Goal: Information Seeking & Learning: Learn about a topic

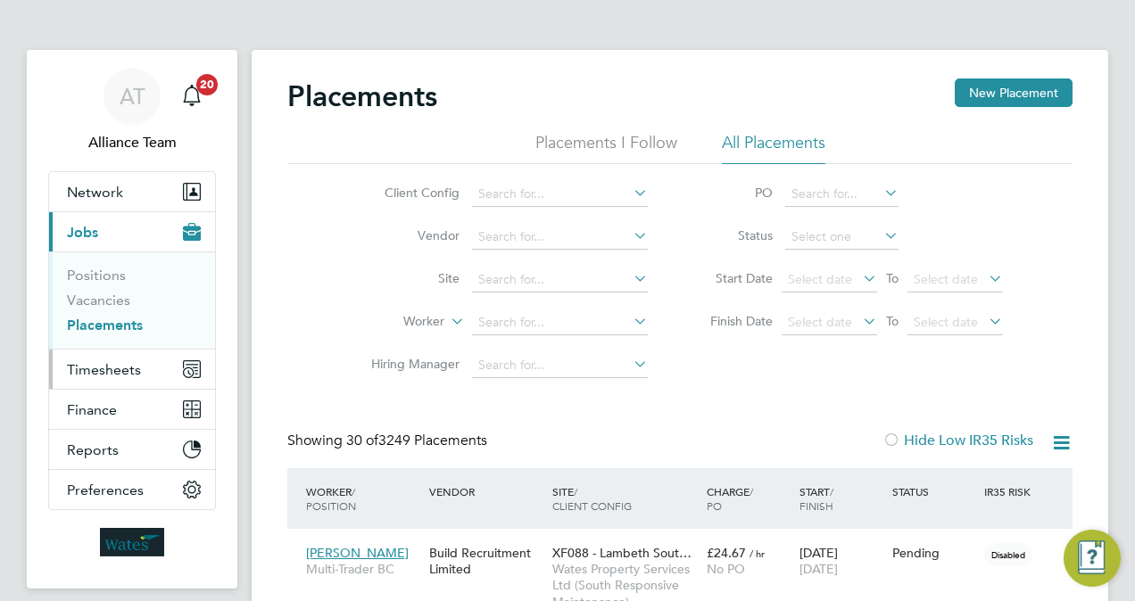
click at [128, 365] on span "Timesheets" at bounding box center [104, 369] width 74 height 17
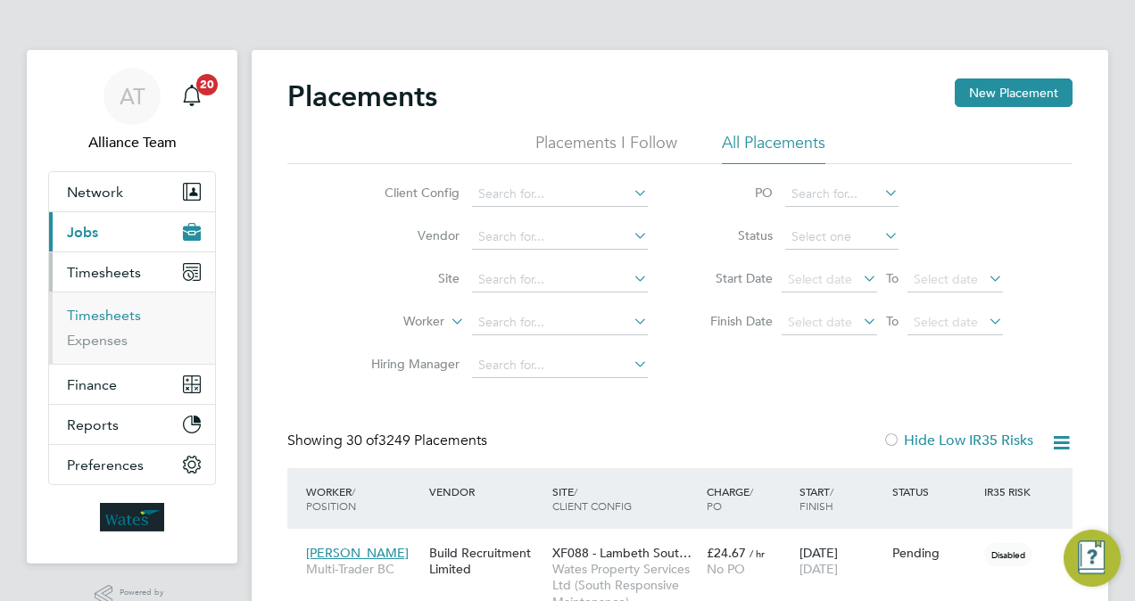
click at [116, 310] on link "Timesheets" at bounding box center [104, 315] width 74 height 17
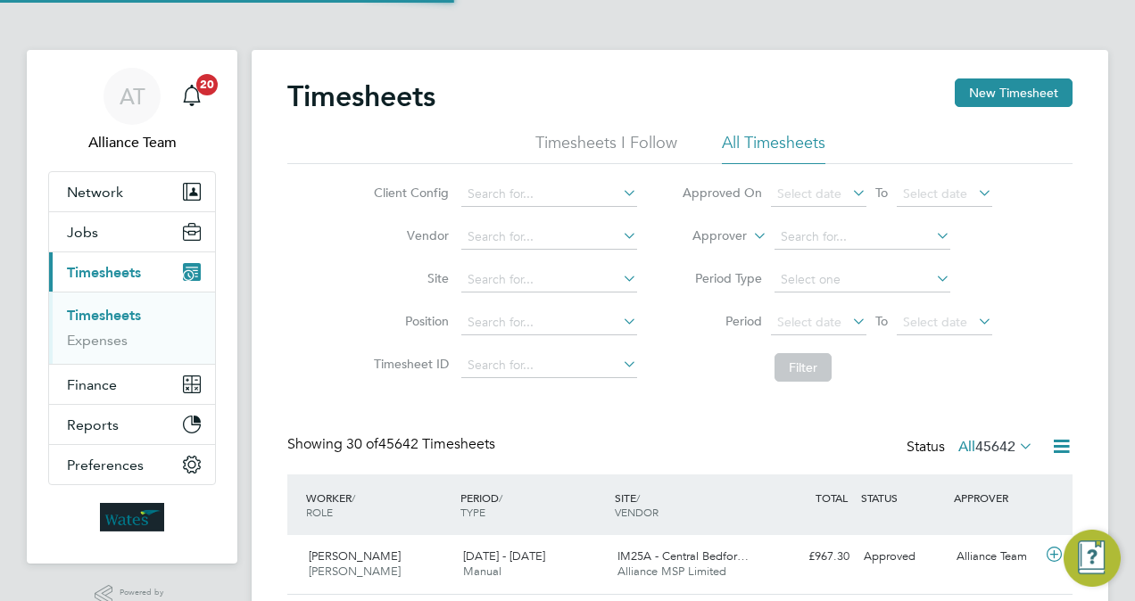
click at [730, 236] on label "Approver" at bounding box center [706, 237] width 80 height 18
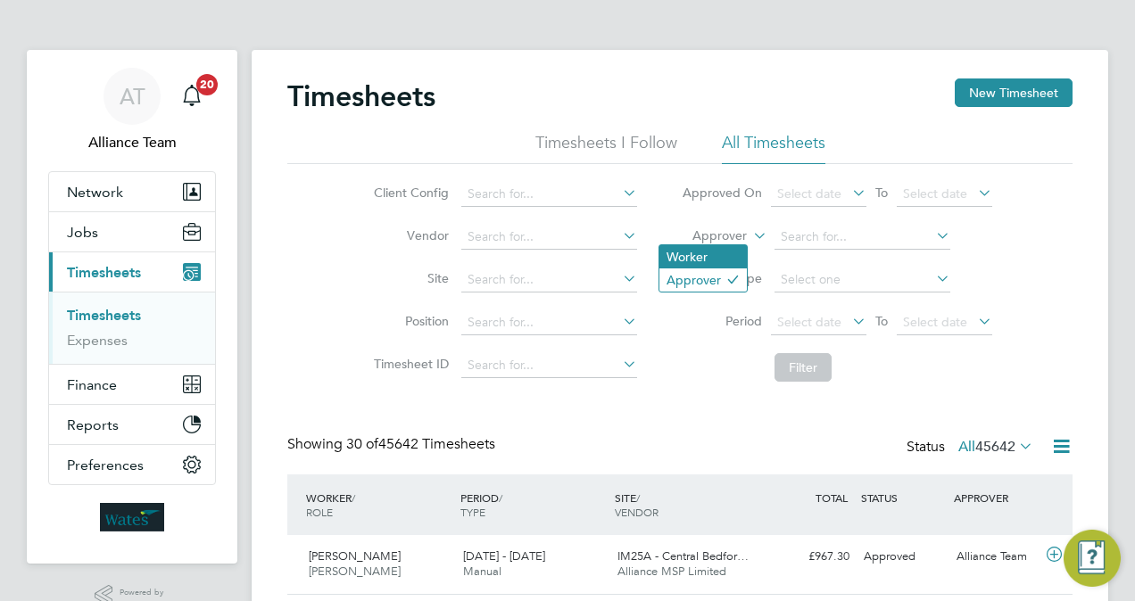
click at [707, 249] on li "Worker" at bounding box center [702, 256] width 87 height 23
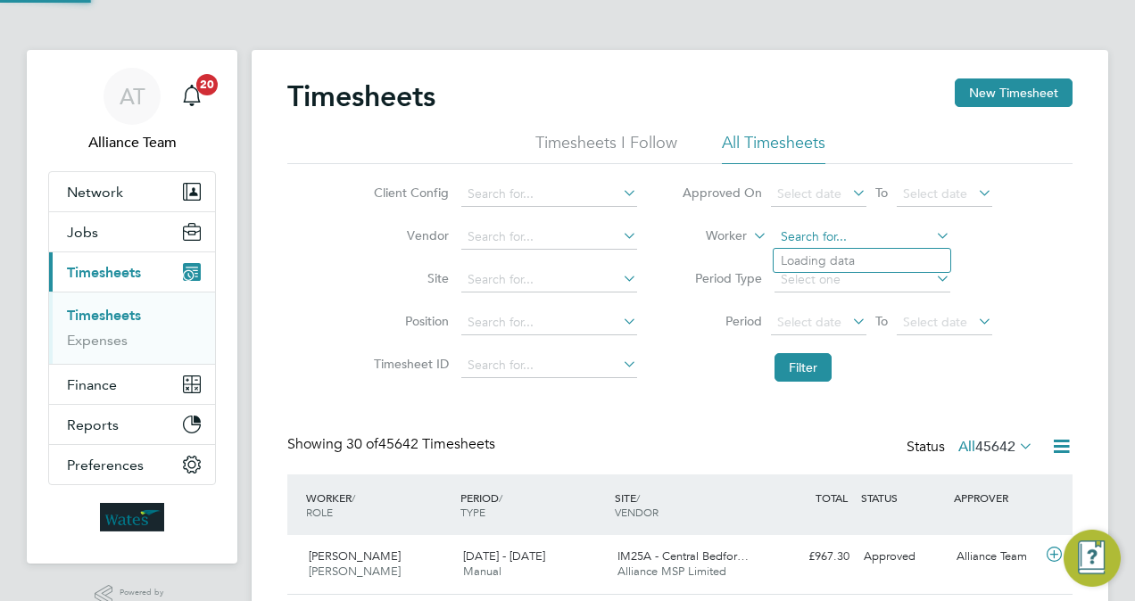
click at [805, 244] on input at bounding box center [862, 237] width 176 height 25
click at [888, 265] on b "Green" at bounding box center [906, 260] width 36 height 15
type input "[PERSON_NAME]"
click at [799, 368] on button "Filter" at bounding box center [802, 367] width 57 height 29
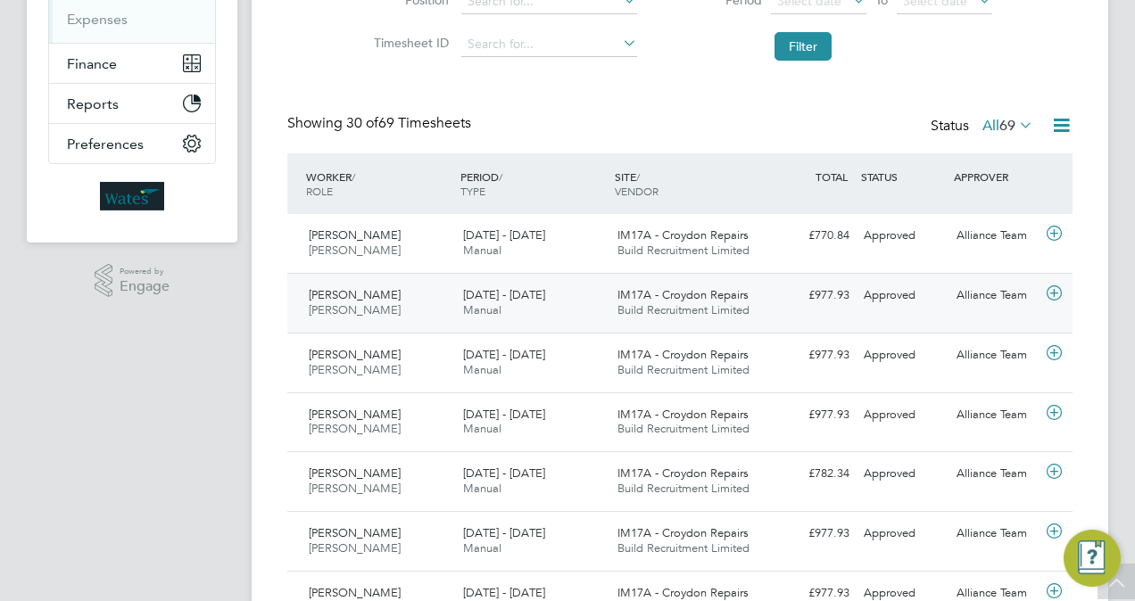
click at [709, 303] on span "Build Recruitment Limited" at bounding box center [683, 309] width 132 height 15
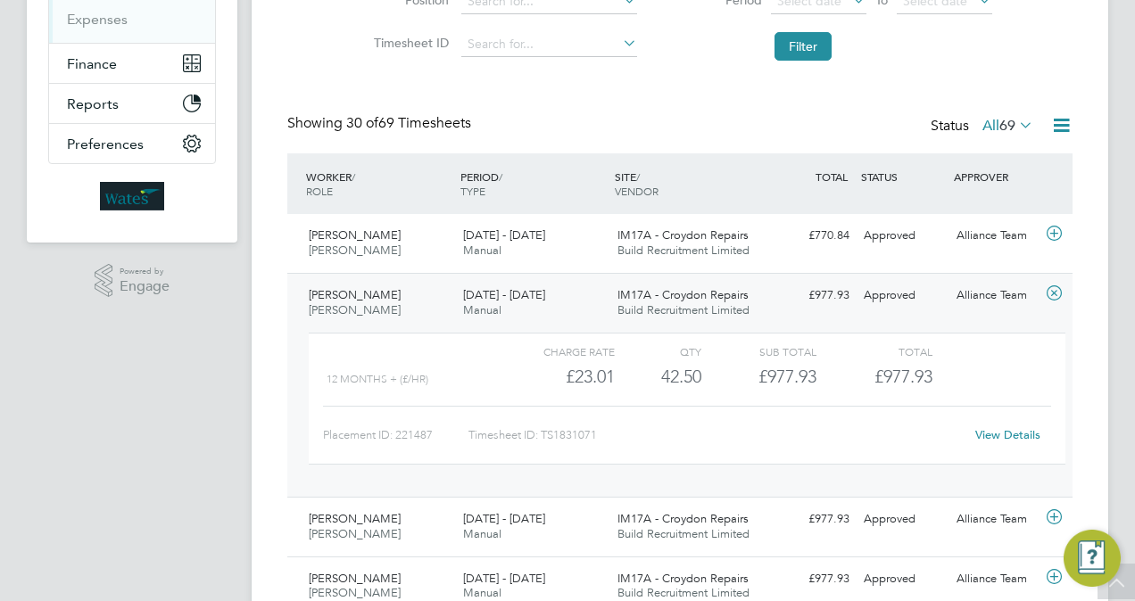
click at [708, 302] on span "Build Recruitment Limited" at bounding box center [683, 309] width 132 height 15
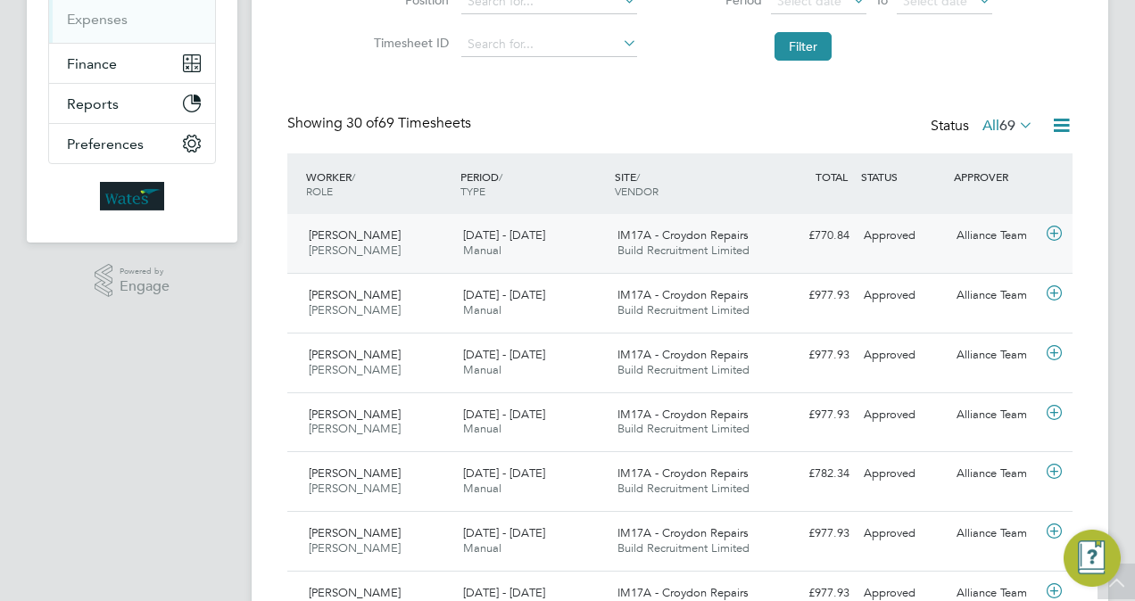
click at [692, 244] on span "Build Recruitment Limited" at bounding box center [683, 250] width 132 height 15
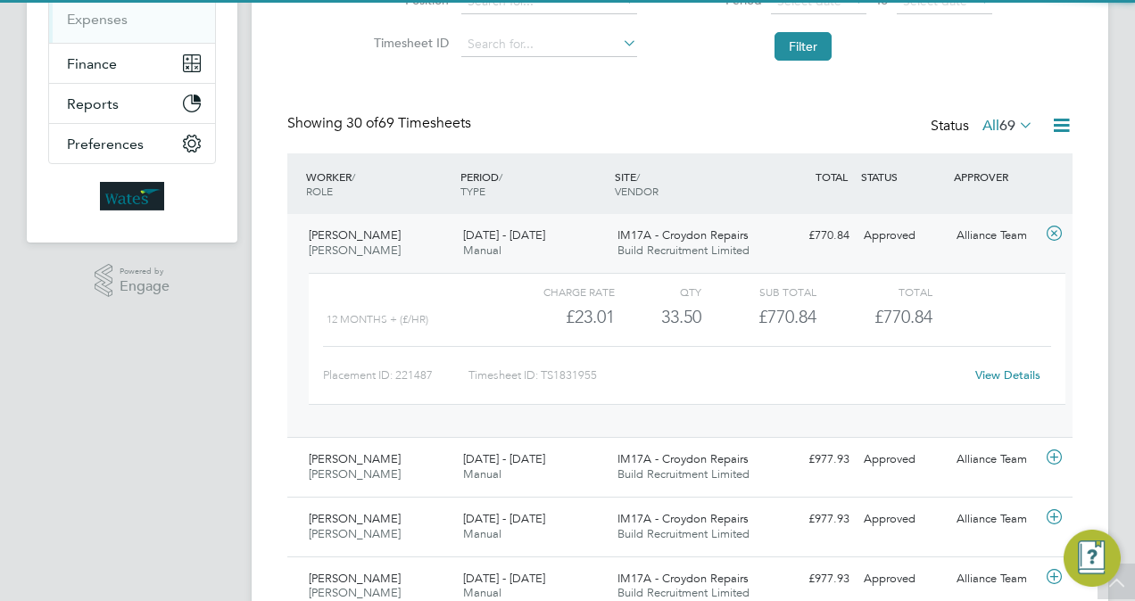
click at [692, 244] on span "Build Recruitment Limited" at bounding box center [683, 250] width 132 height 15
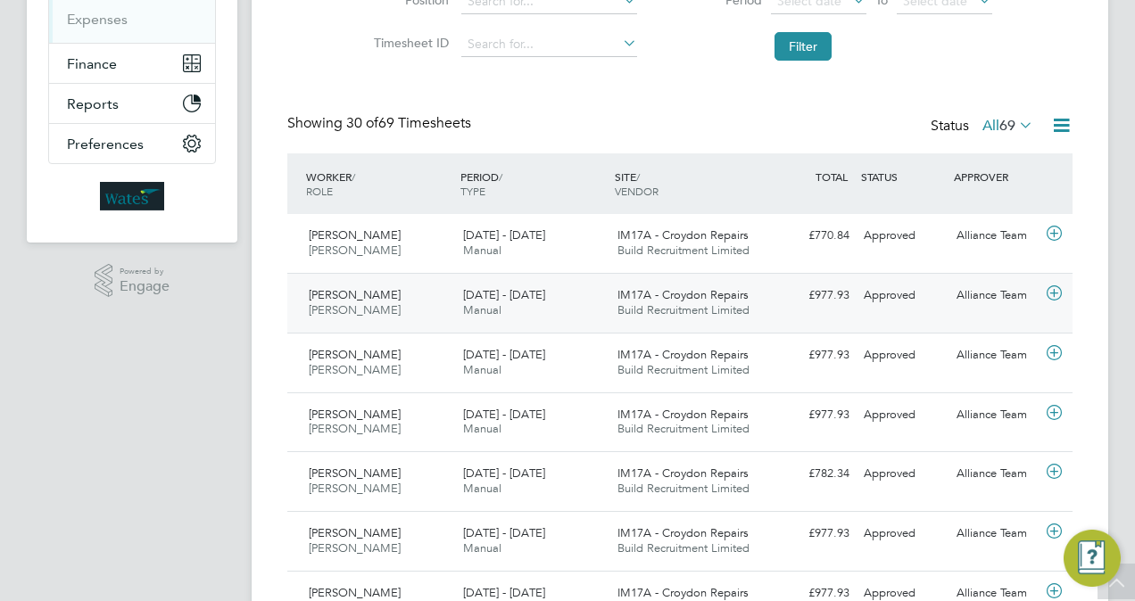
click at [713, 287] on span "IM17A - Croydon Repairs" at bounding box center [682, 294] width 131 height 15
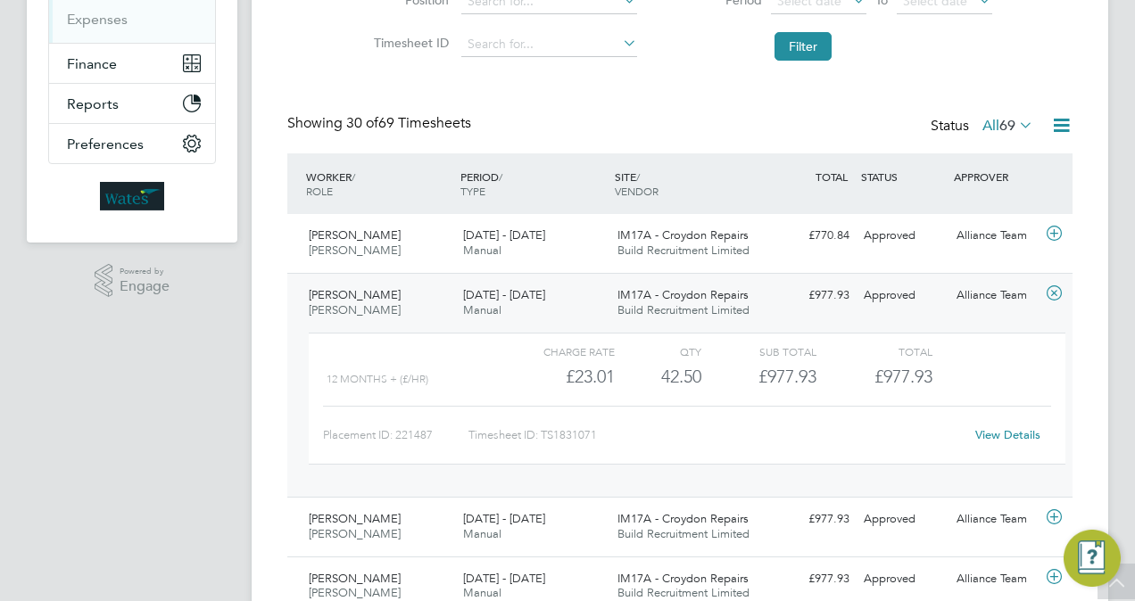
click at [714, 296] on span "IM17A - Croydon Repairs" at bounding box center [682, 294] width 131 height 15
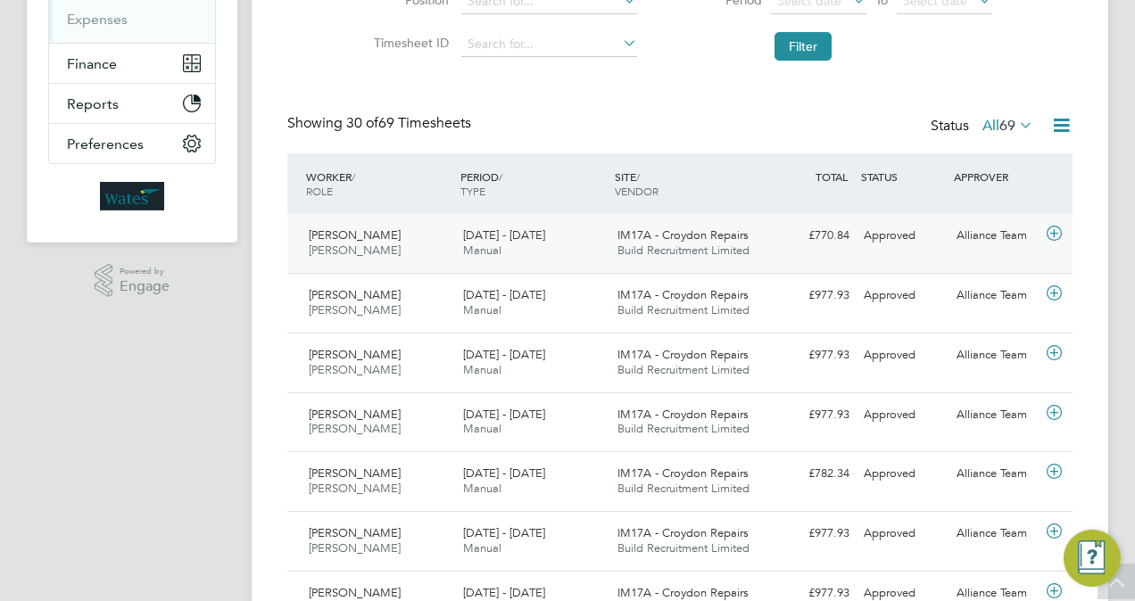
click at [704, 247] on span "Build Recruitment Limited" at bounding box center [683, 250] width 132 height 15
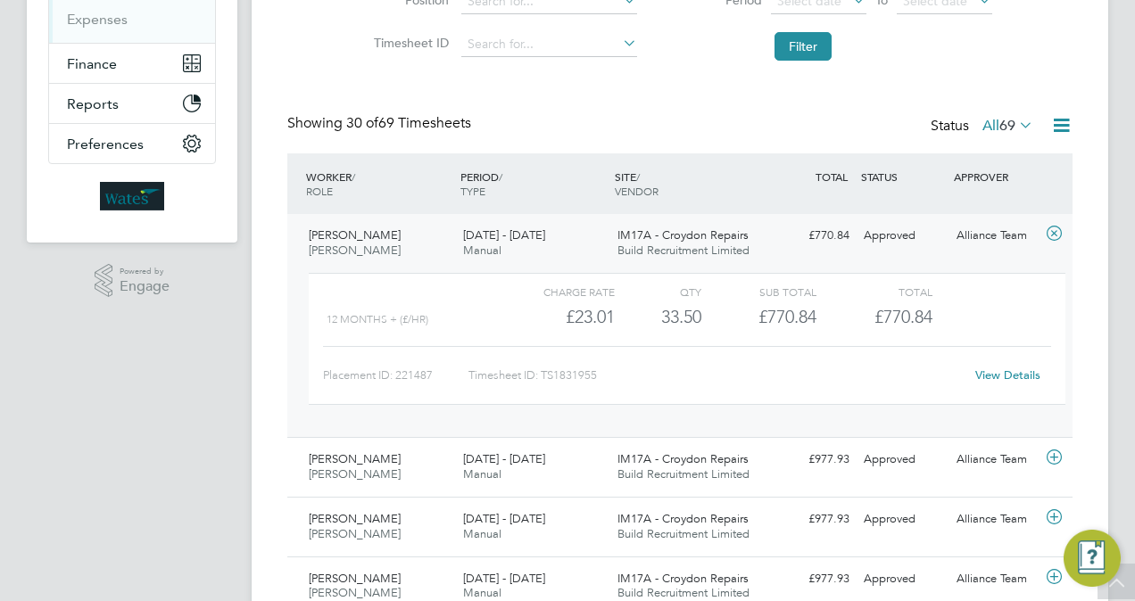
click at [704, 247] on span "Build Recruitment Limited" at bounding box center [683, 250] width 132 height 15
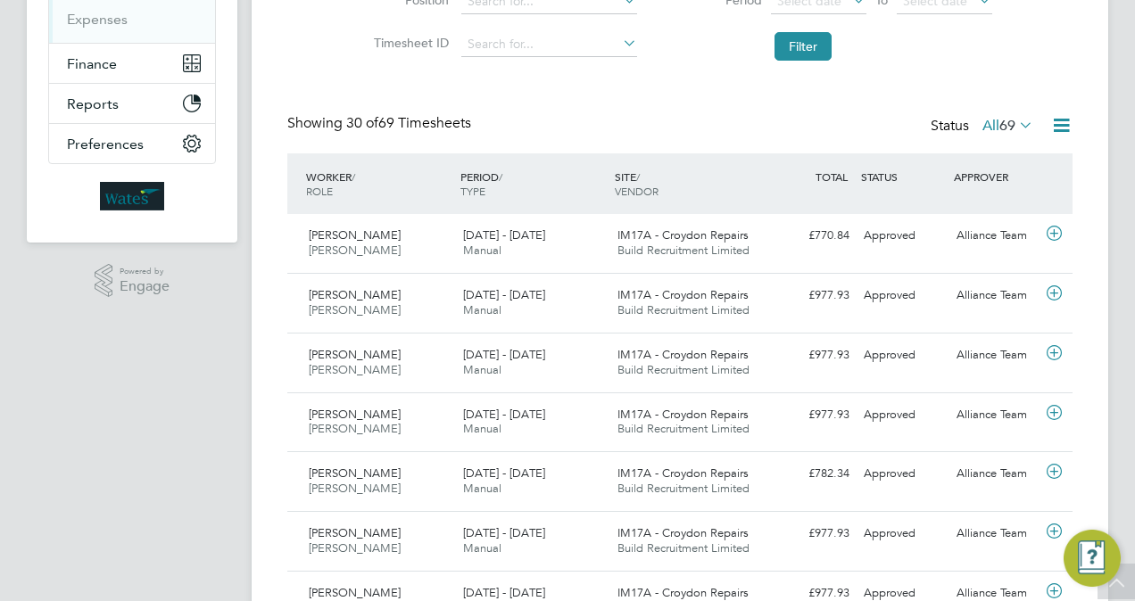
click at [677, 123] on div "Showing 30 of 69 Timesheets Status All 69" at bounding box center [679, 133] width 785 height 39
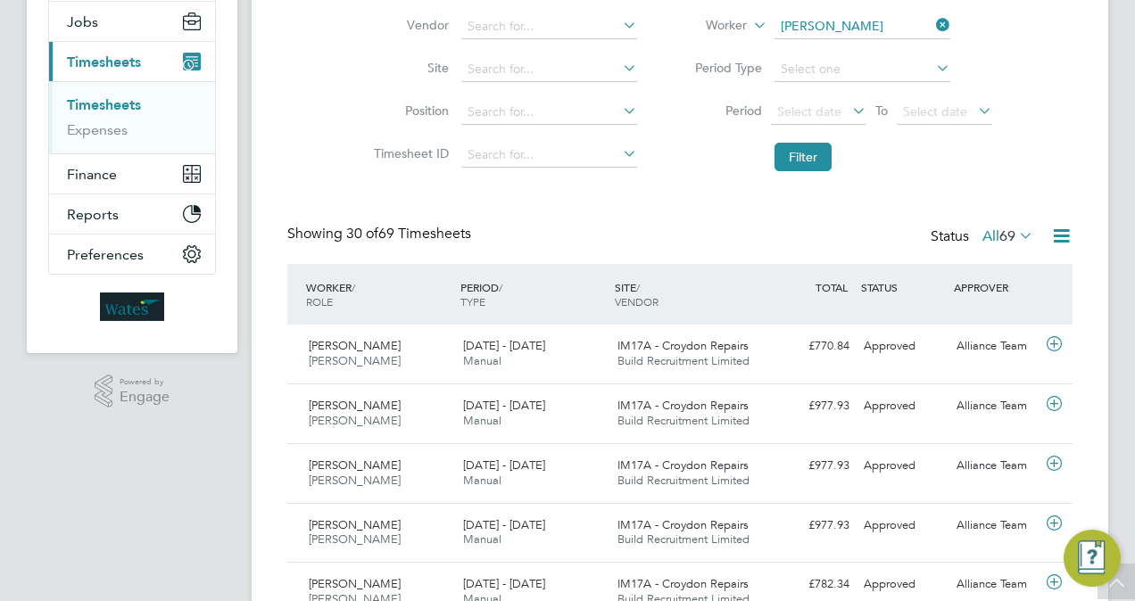
scroll to position [107, 0]
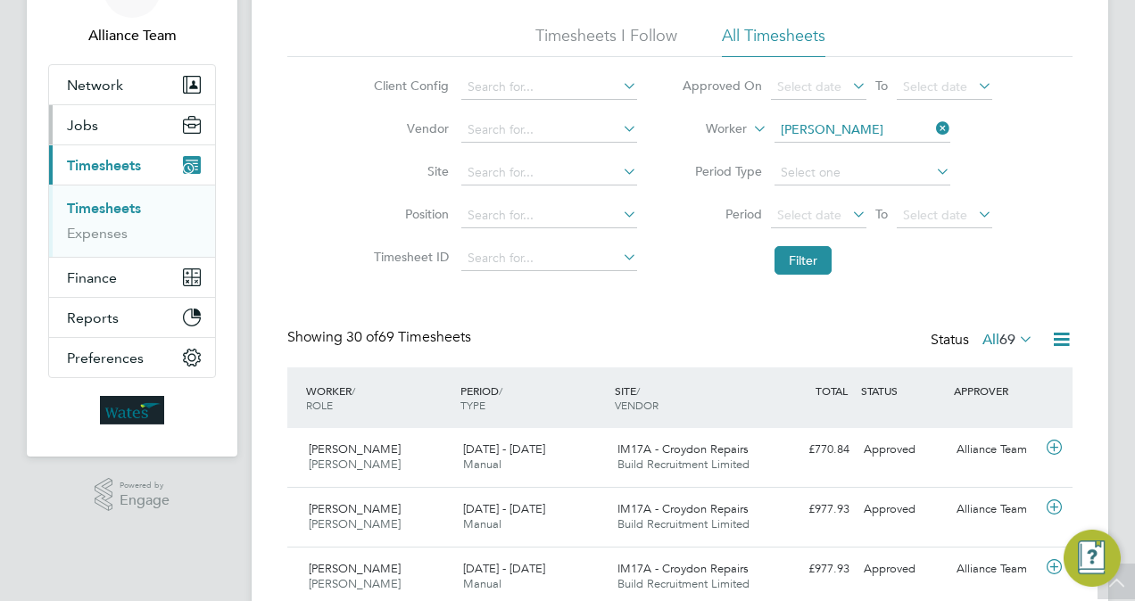
click at [104, 112] on button "Jobs" at bounding box center [132, 124] width 166 height 39
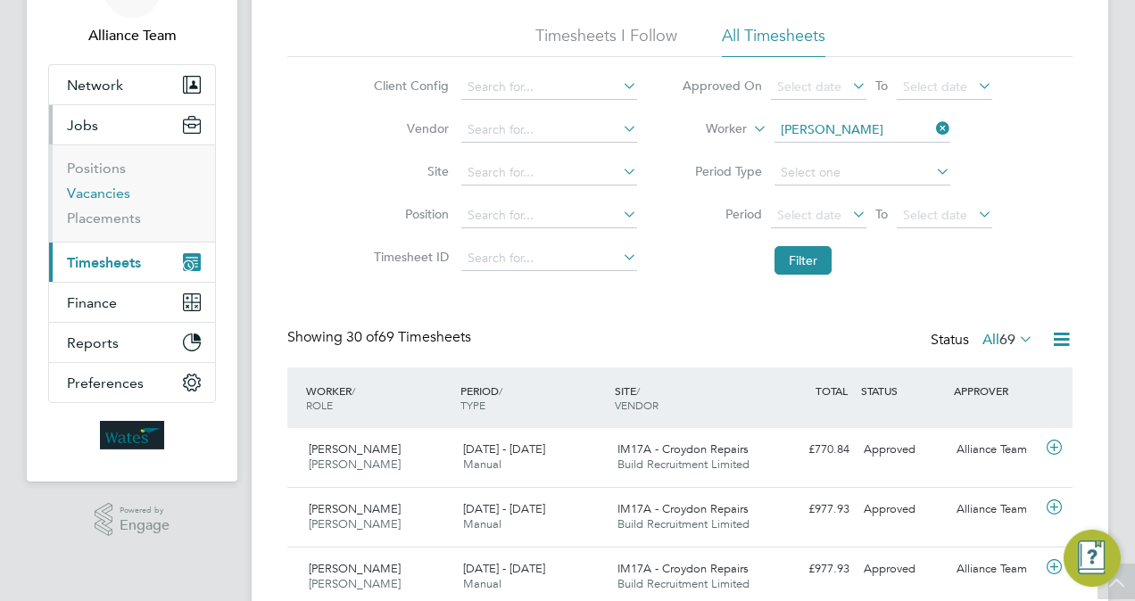
click at [117, 193] on link "Vacancies" at bounding box center [98, 193] width 63 height 17
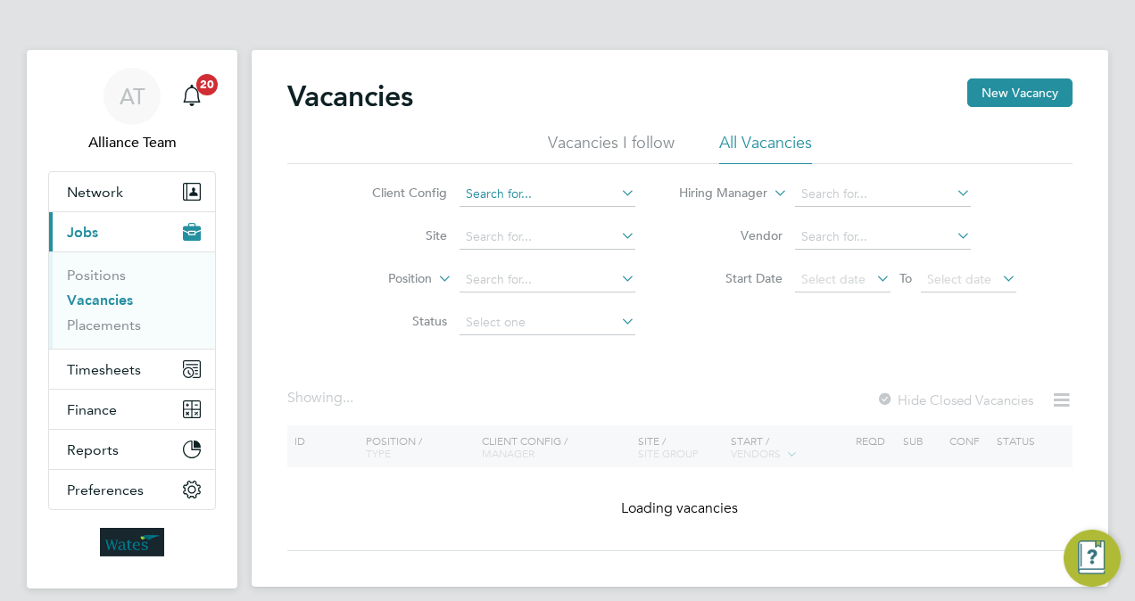
click at [554, 189] on input at bounding box center [547, 194] width 176 height 25
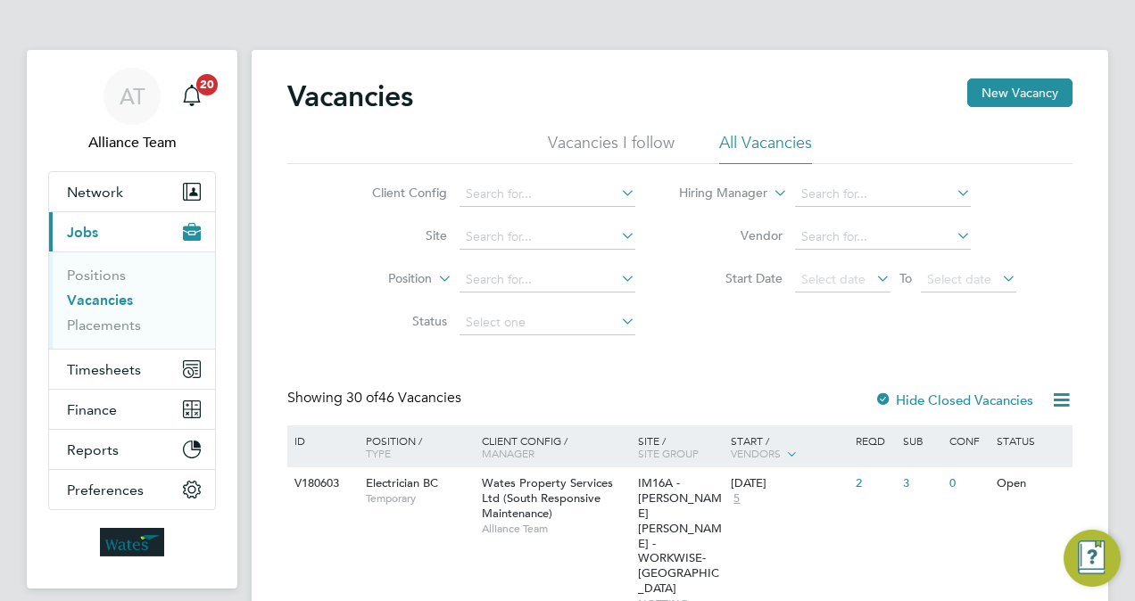
click at [501, 236] on input at bounding box center [547, 237] width 176 height 25
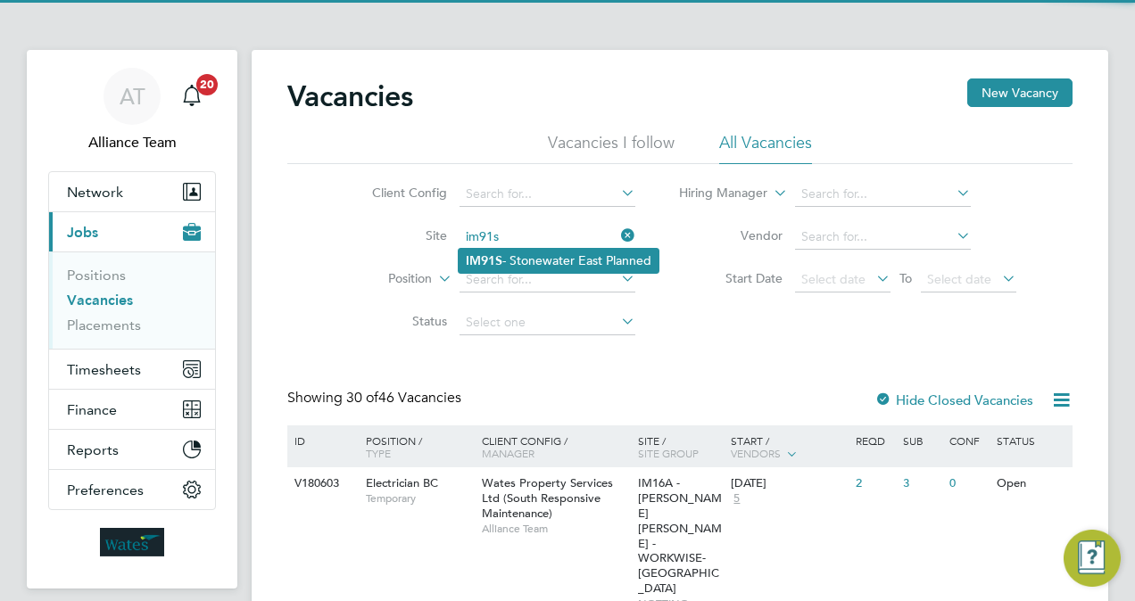
click at [574, 262] on li "IM91S - [GEOGRAPHIC_DATA]" at bounding box center [559, 261] width 200 height 24
type input "IM91S - [GEOGRAPHIC_DATA]"
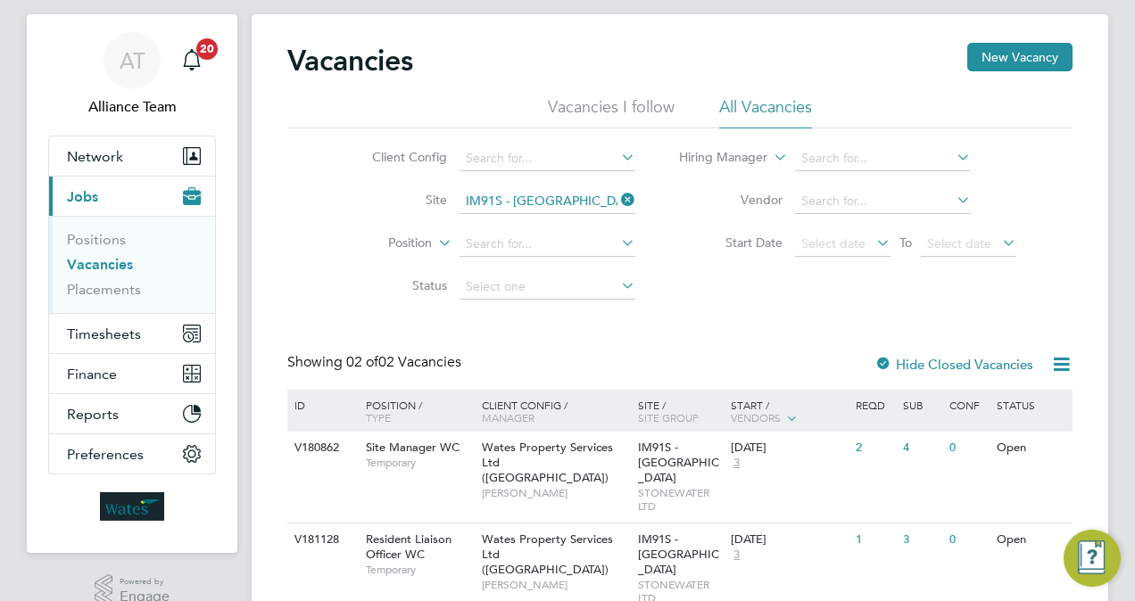
scroll to position [113, 0]
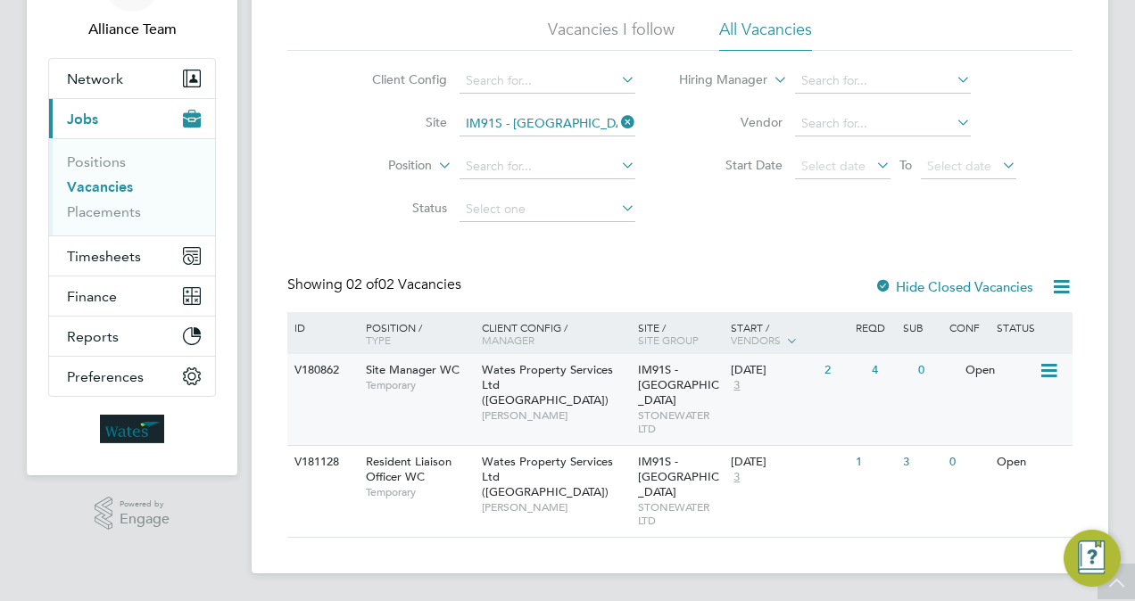
click at [683, 384] on span "IM91S - [GEOGRAPHIC_DATA]" at bounding box center [678, 385] width 81 height 46
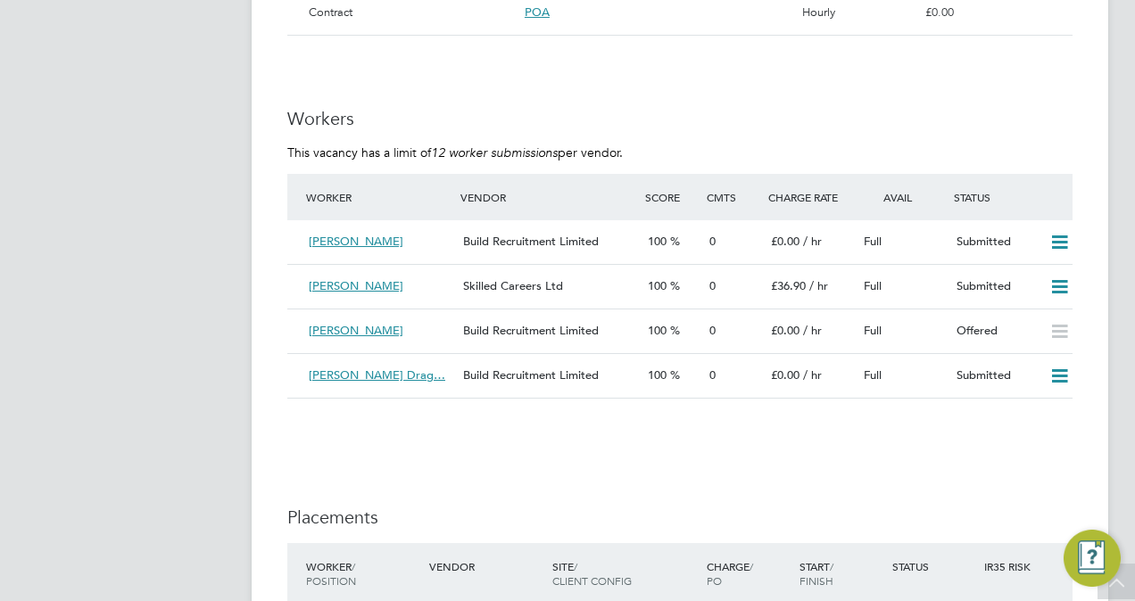
scroll to position [1428, 0]
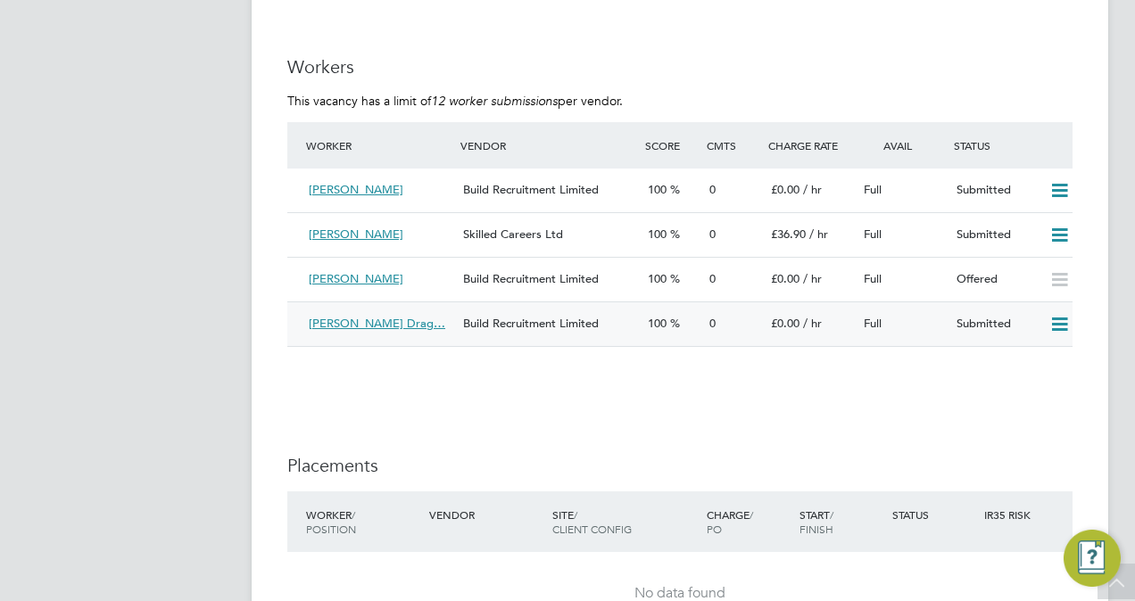
click at [535, 328] on span "Build Recruitment Limited" at bounding box center [531, 323] width 136 height 15
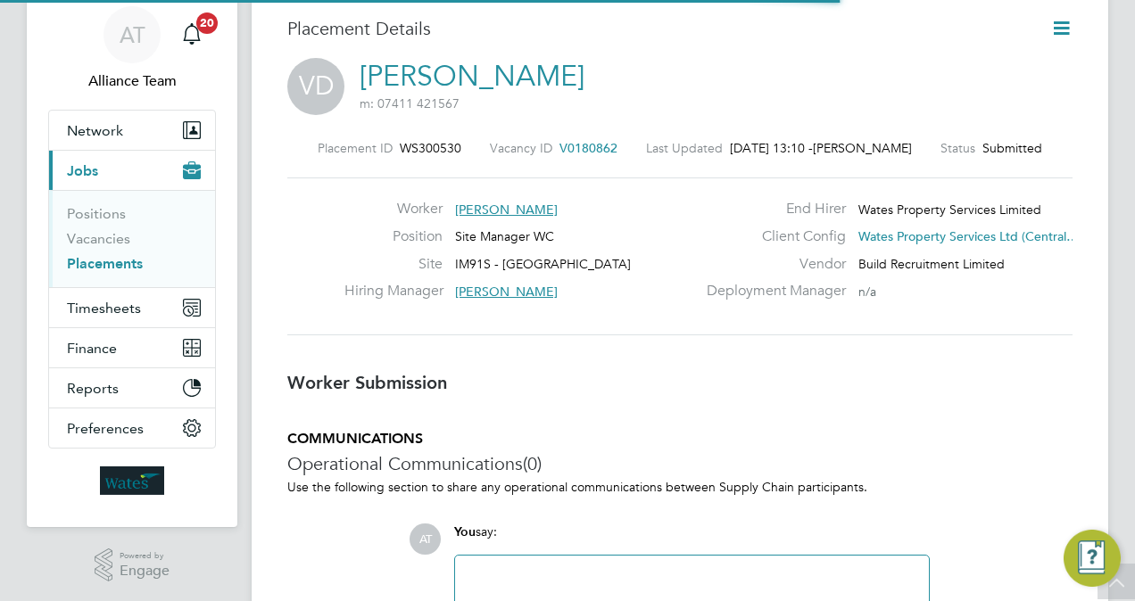
scroll to position [9, 9]
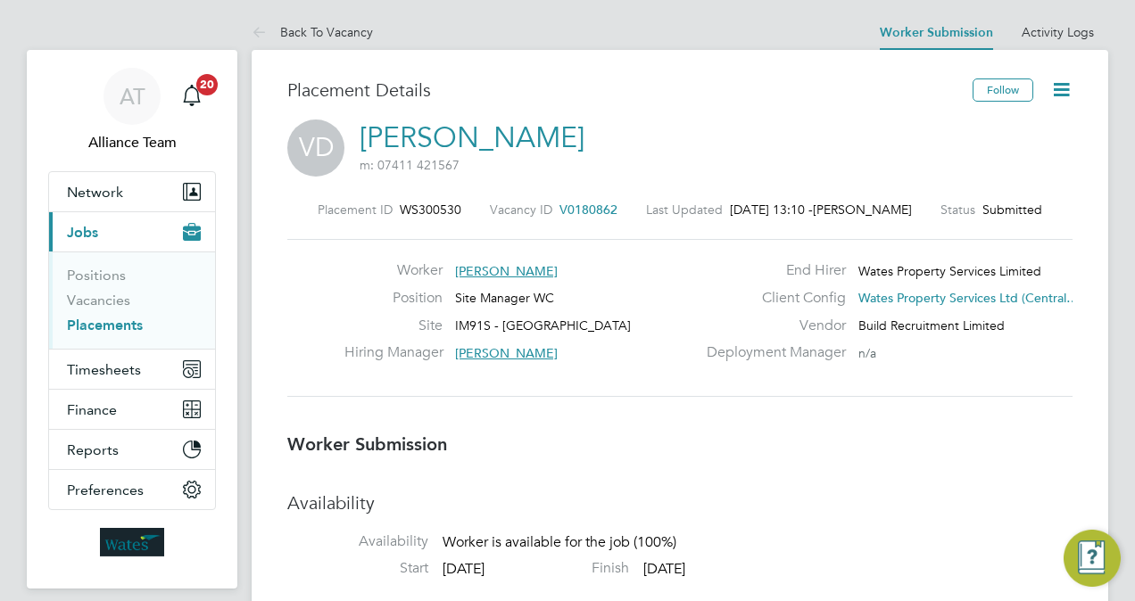
click at [583, 205] on span "V0180862" at bounding box center [588, 210] width 58 height 16
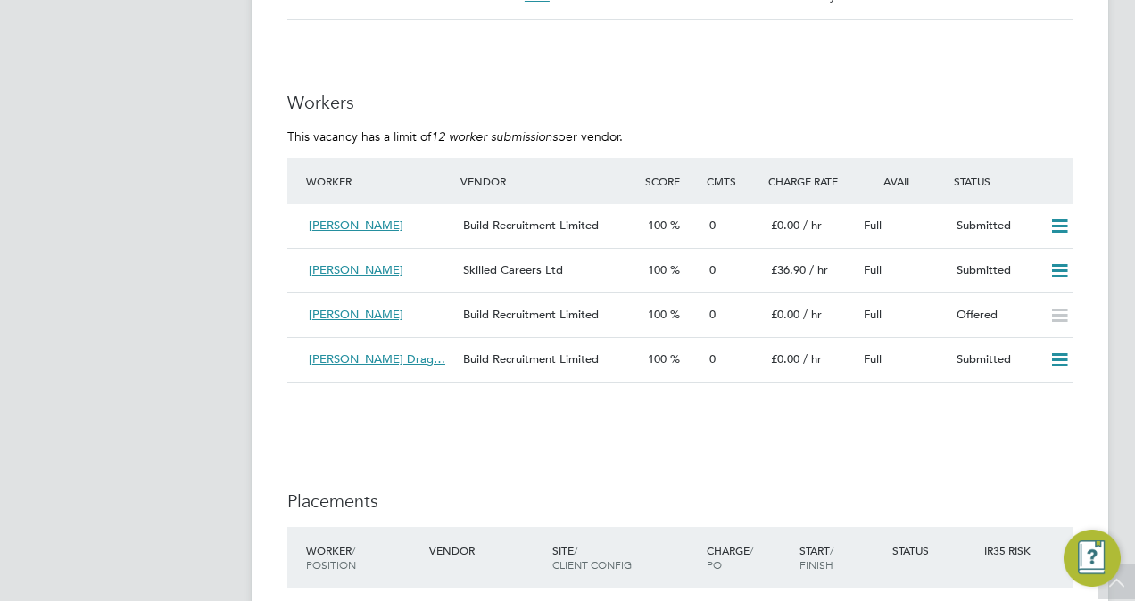
click at [717, 456] on div "IR35 Determination IR35 Status Disabled for this client. This feature can be en…" at bounding box center [679, 30] width 785 height 2088
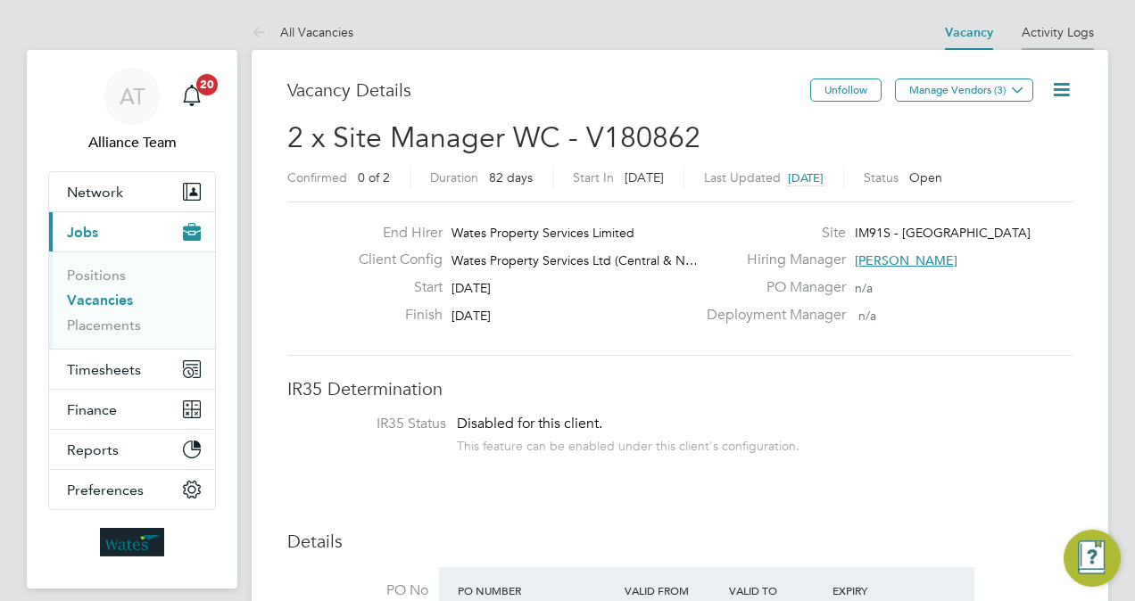
click at [1080, 29] on link "Activity Logs" at bounding box center [1058, 32] width 72 height 16
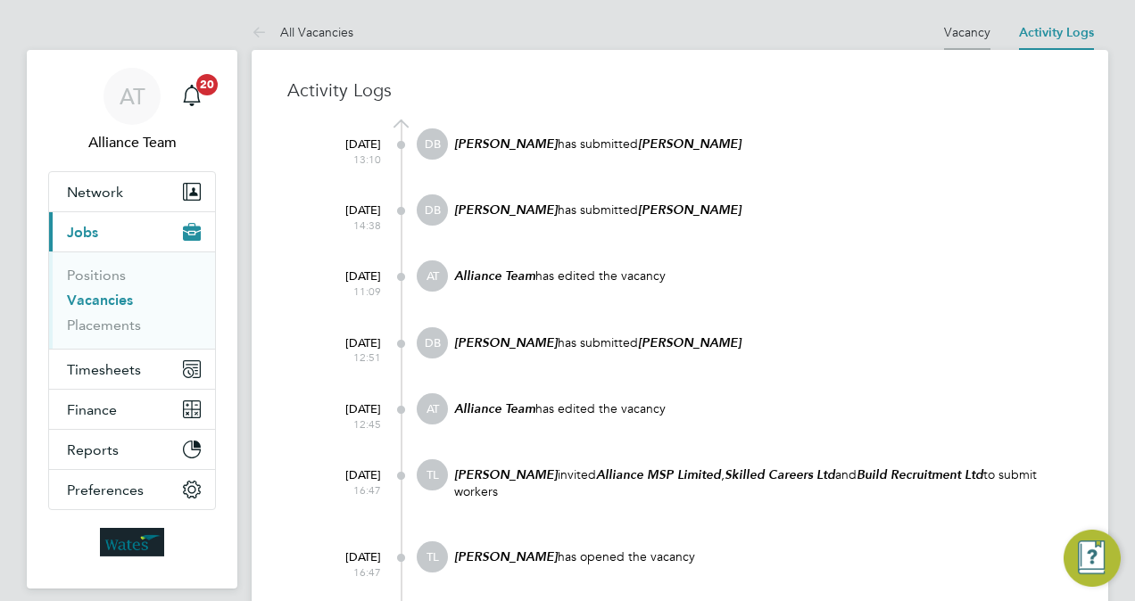
click at [973, 34] on link "Vacancy" at bounding box center [967, 32] width 46 height 16
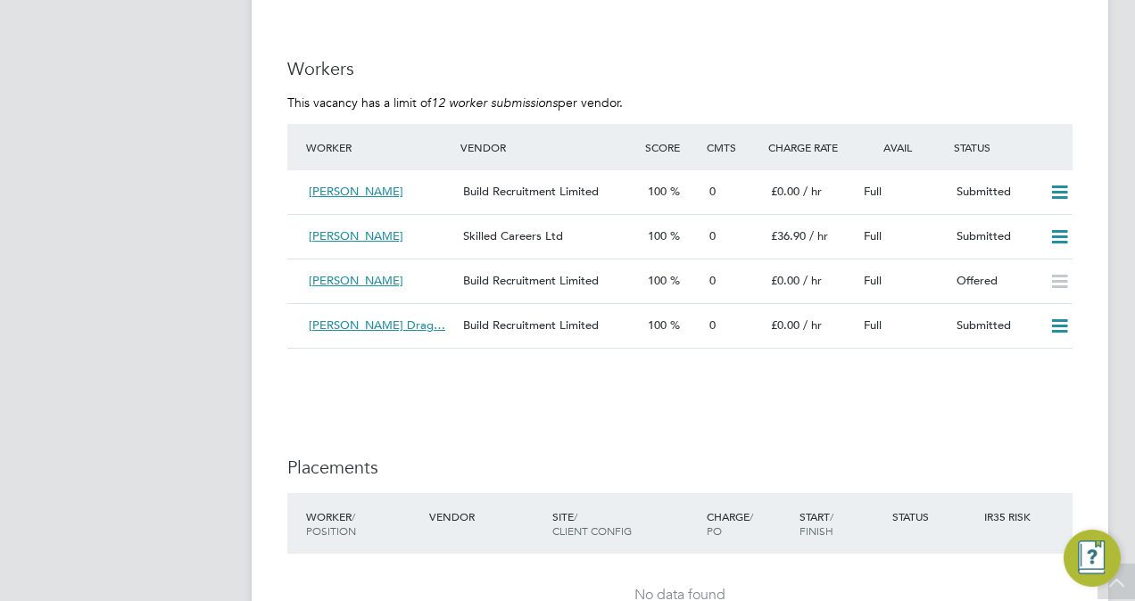
scroll to position [1428, 0]
